Goal: Use online tool/utility: Utilize a website feature to perform a specific function

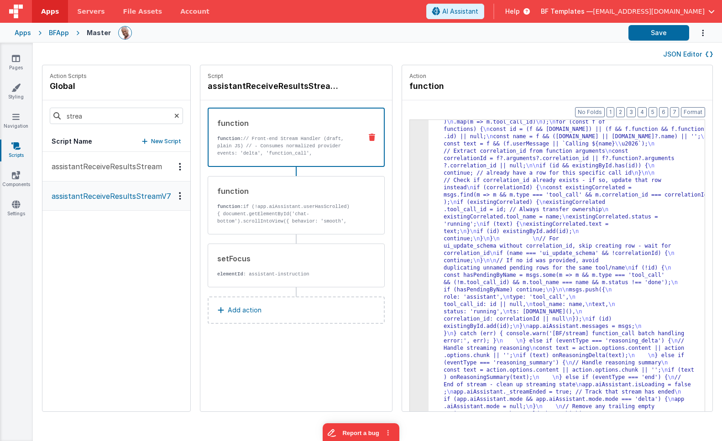
drag, startPoint x: 520, startPoint y: 184, endPoint x: 500, endPoint y: 179, distance: 20.2
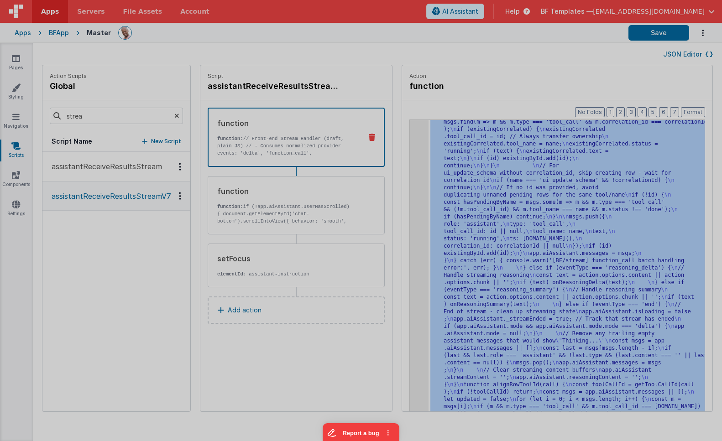
scroll to position [4118, 0]
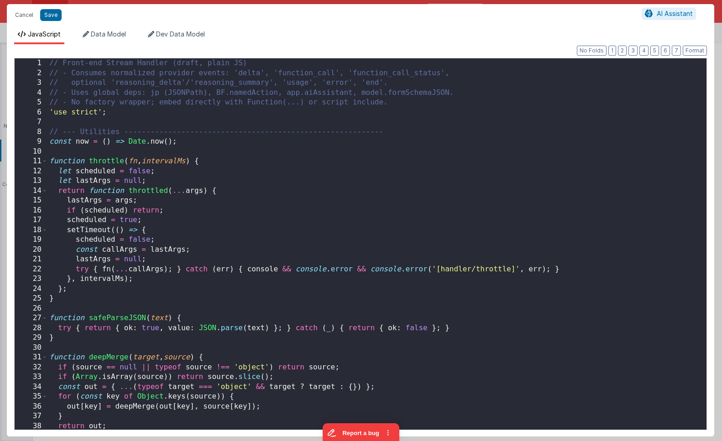
click at [412, 144] on div "// Front-end Stream Handler (draft, plain JS) // - Consumes normalized provider…" at bounding box center [376, 253] width 659 height 391
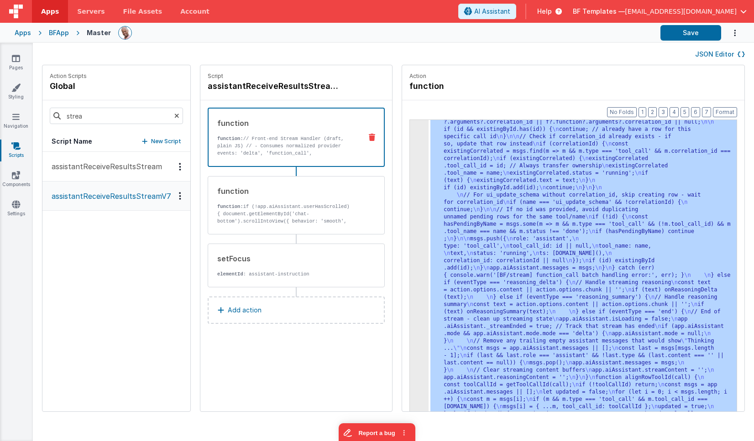
scroll to position [3600, 0]
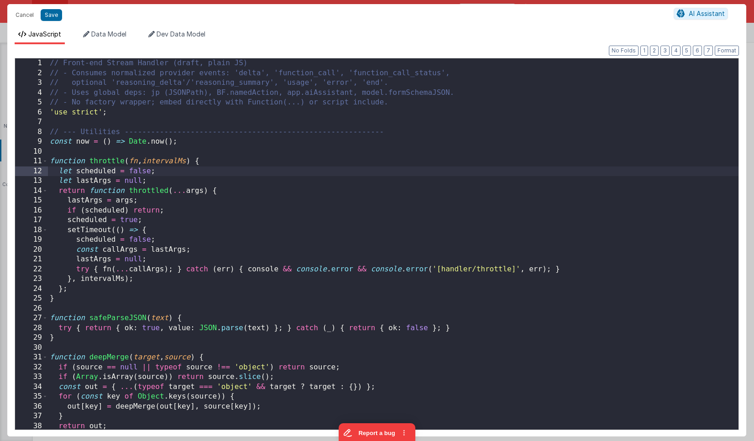
click at [408, 167] on div "// Front-end Stream Handler (draft, plain JS) // - Consumes normalized provider…" at bounding box center [393, 253] width 690 height 391
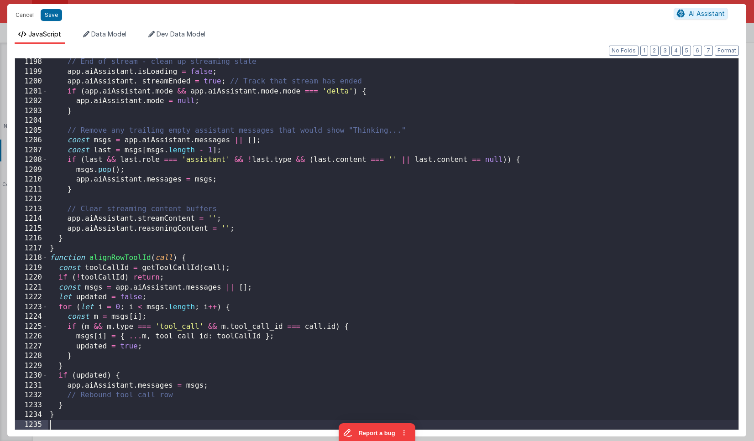
scroll to position [11762, 0]
drag, startPoint x: 55, startPoint y: 16, endPoint x: 116, endPoint y: 12, distance: 61.2
click at [55, 16] on button "Save" at bounding box center [51, 15] width 21 height 12
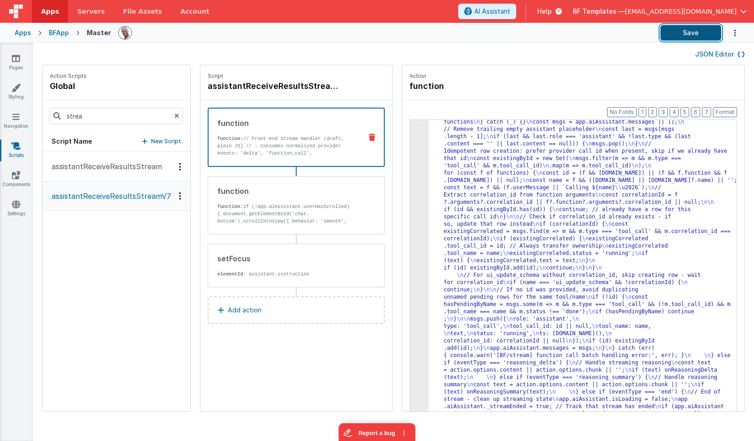
click at [696, 30] on button "Save" at bounding box center [690, 33] width 61 height 16
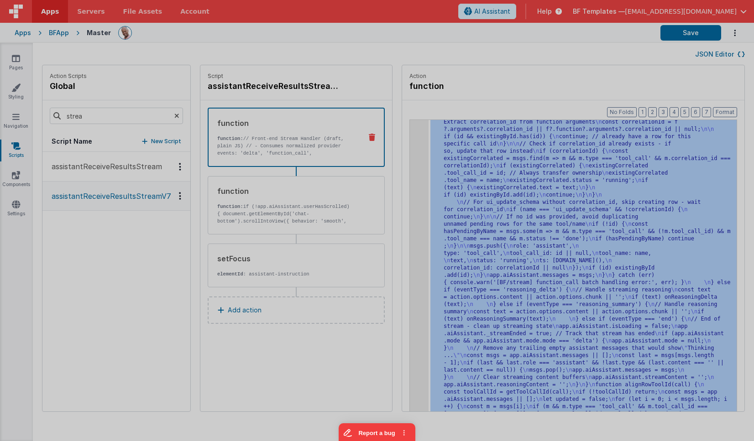
scroll to position [3673, 0]
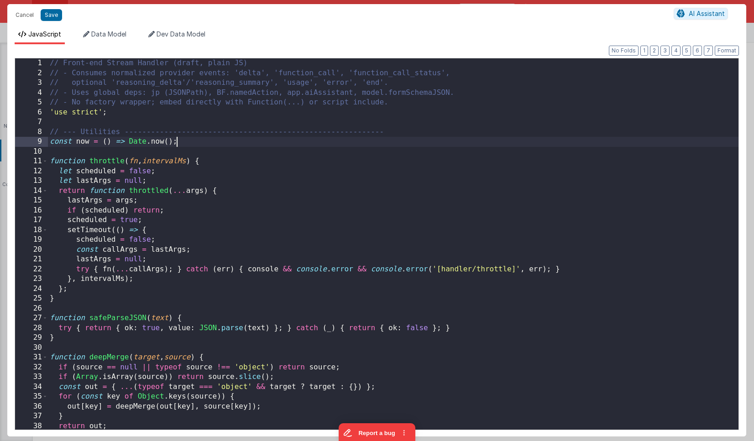
click at [411, 145] on div "// Front-end Stream Handler (draft, plain JS) // - Consumes normalized provider…" at bounding box center [393, 253] width 690 height 391
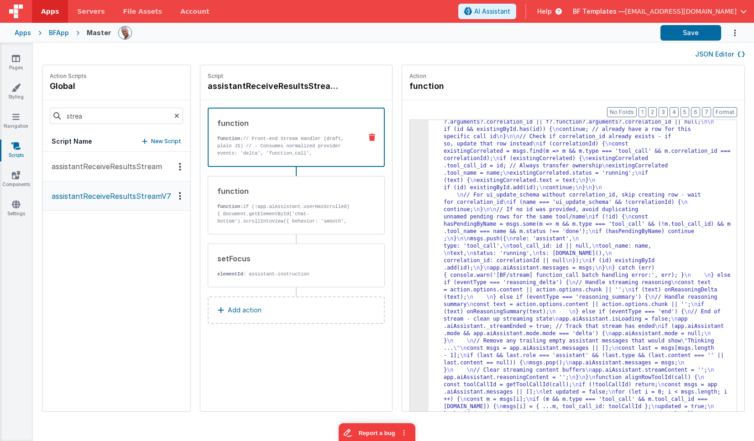
scroll to position [3658, 0]
